Goal: Check status: Check status

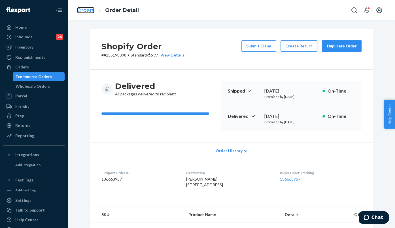
click at [88, 7] on link "Orders" at bounding box center [85, 10] width 17 height 6
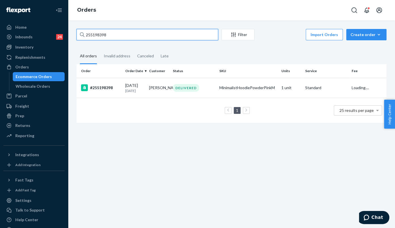
drag, startPoint x: 116, startPoint y: 37, endPoint x: 73, endPoint y: 33, distance: 43.9
click at [73, 33] on div "255198398 Filter Import Orders Create order Ecommerce order Removal order All o…" at bounding box center [231, 78] width 319 height 99
paste input "23914"
type input "255123914"
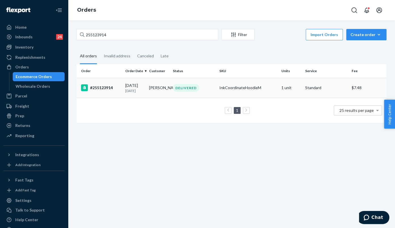
click at [122, 91] on td "#255123914" at bounding box center [100, 88] width 46 height 20
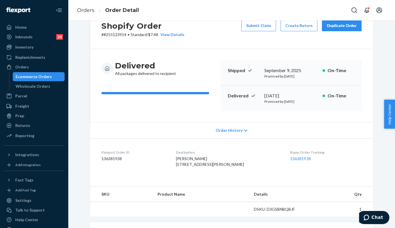
scroll to position [31, 0]
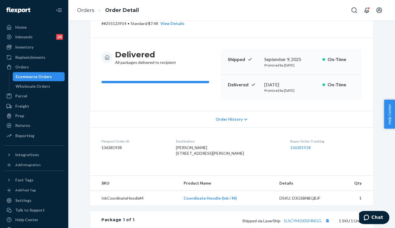
click at [290, 149] on dd "136381938" at bounding box center [325, 148] width 71 height 6
click at [290, 147] on link "136381938" at bounding box center [300, 147] width 20 height 5
